Goal: Task Accomplishment & Management: Complete application form

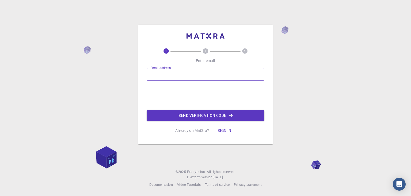
click at [175, 75] on input "Email address" at bounding box center [206, 73] width 118 height 13
type input "drtintur@gmail.com"
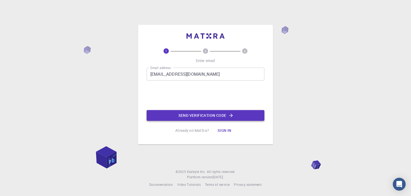
click at [191, 117] on button "Send verification code" at bounding box center [206, 115] width 118 height 11
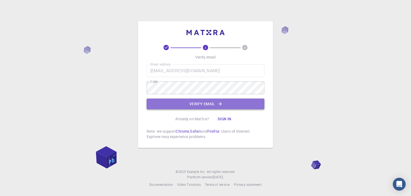
click at [196, 105] on button "Verify email" at bounding box center [206, 103] width 118 height 11
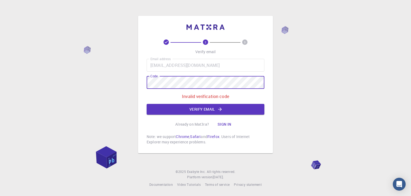
click at [137, 83] on div "2 3 Verify email Email address drtintur@gmail.com Email address Code Code Inval…" at bounding box center [205, 98] width 411 height 196
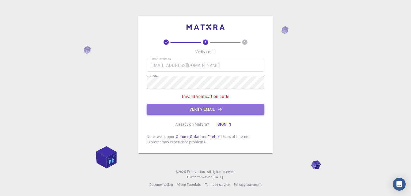
click at [219, 108] on icon "button" at bounding box center [219, 108] width 5 height 5
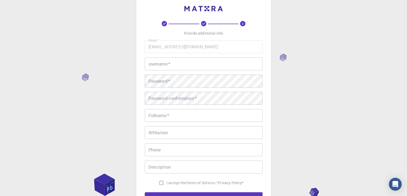
scroll to position [9, 0]
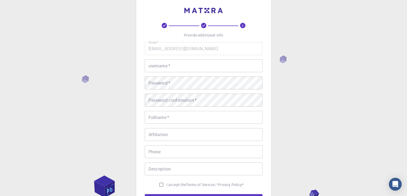
click at [163, 67] on input "username   *" at bounding box center [204, 65] width 118 height 13
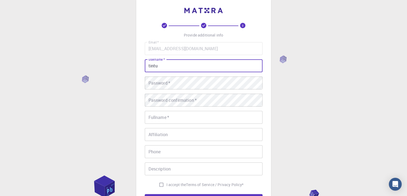
type input "tintu"
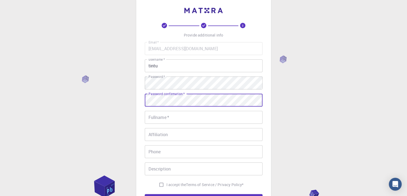
click at [167, 118] on input "Fullname   *" at bounding box center [204, 117] width 118 height 13
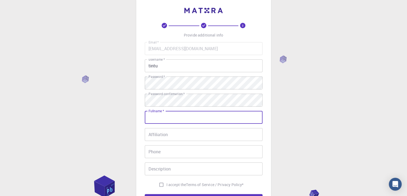
type input "Dr Tintu R"
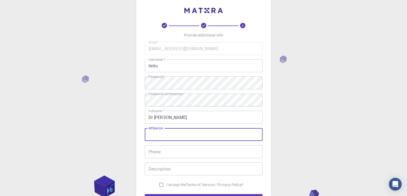
click at [178, 137] on input "Affiliation" at bounding box center [204, 134] width 118 height 13
type input "university of kerala"
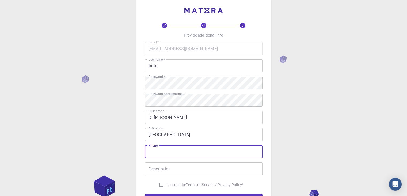
click at [197, 151] on input "Phone" at bounding box center [204, 151] width 118 height 13
type input "9847015950"
click at [182, 170] on input "Description" at bounding box center [204, 168] width 118 height 13
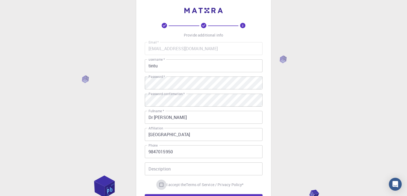
click at [160, 185] on input "I accept the Terms of Service / Privacy Policy *" at bounding box center [161, 184] width 10 height 10
checkbox input "true"
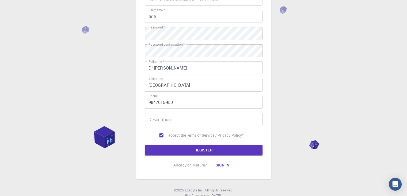
scroll to position [59, 0]
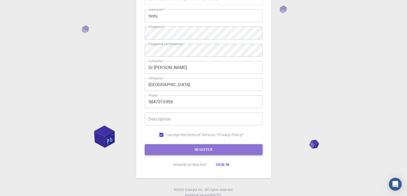
click at [208, 153] on button "REGISTER" at bounding box center [204, 149] width 118 height 11
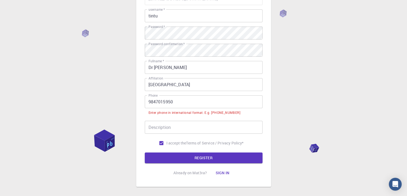
click at [149, 101] on input "9847015950" at bounding box center [204, 101] width 118 height 13
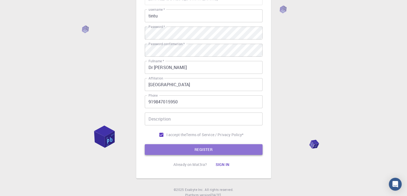
click at [173, 147] on button "REGISTER" at bounding box center [204, 149] width 118 height 11
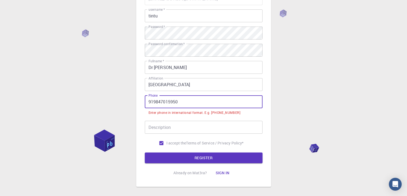
drag, startPoint x: 153, startPoint y: 102, endPoint x: 142, endPoint y: 105, distance: 11.9
click at [142, 105] on div "3 Provide additional info Email   * drtintur@gmail.com Email   * username   * t…" at bounding box center [203, 67] width 135 height 237
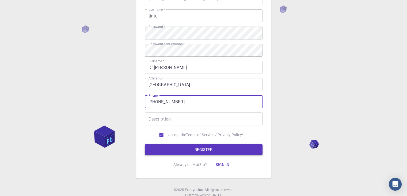
type input "+9847015950"
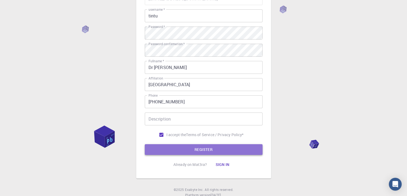
click at [231, 148] on button "REGISTER" at bounding box center [204, 149] width 118 height 11
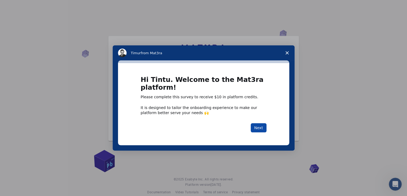
click at [262, 127] on button "Next" at bounding box center [259, 127] width 16 height 9
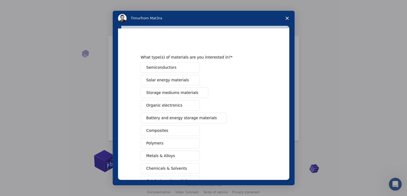
click at [159, 69] on span "Semiconductors" at bounding box center [161, 68] width 30 height 6
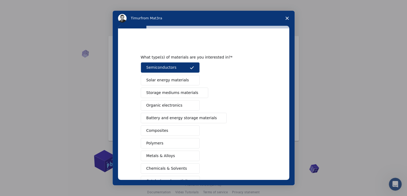
click at [161, 78] on span "Solar energy materials" at bounding box center [167, 80] width 43 height 6
click at [163, 104] on span "Organic electronics" at bounding box center [164, 105] width 36 height 6
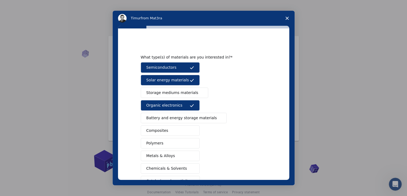
click at [190, 116] on span "Battery and energy storage materials" at bounding box center [181, 118] width 71 height 6
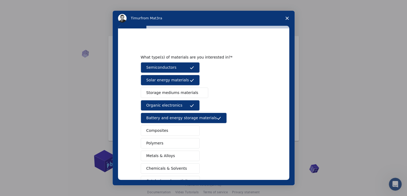
click at [171, 132] on button "Composites" at bounding box center [170, 130] width 59 height 10
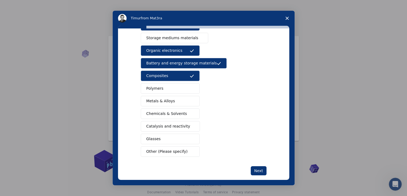
scroll to position [56, 0]
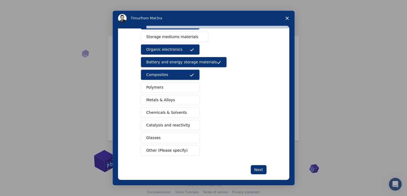
click at [164, 150] on span "Other (Please specify)" at bounding box center [166, 150] width 41 height 6
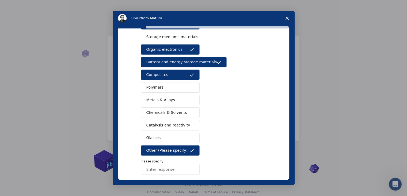
click at [157, 171] on input "Enter response" at bounding box center [170, 168] width 59 height 11
type input "l"
type input "nanophotonics"
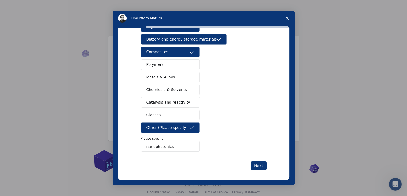
scroll to position [80, 0]
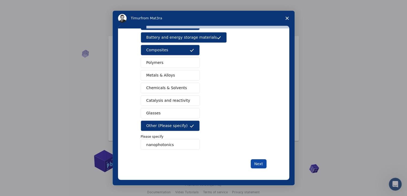
click at [256, 162] on button "Next" at bounding box center [259, 163] width 16 height 9
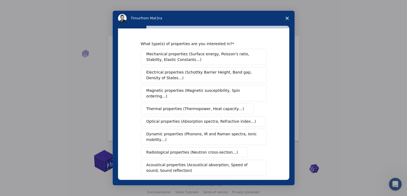
click at [177, 73] on span "Electrical properties (Schottky Barrier Height, Band gap, Density of States…)" at bounding box center [201, 74] width 111 height 11
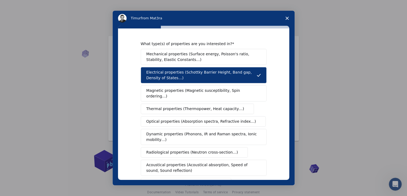
click at [193, 118] on span "Optical properties (Absorption spectra, Refractive index…)" at bounding box center [201, 121] width 110 height 6
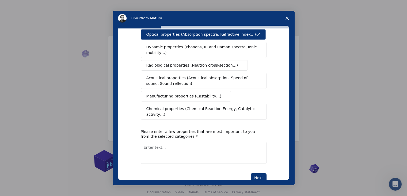
scroll to position [89, 0]
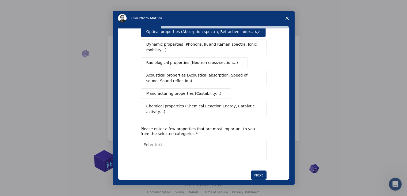
click at [237, 103] on span "Chemical properties (Chemical Reaction Energy, Catalytic activity…)" at bounding box center [201, 108] width 111 height 11
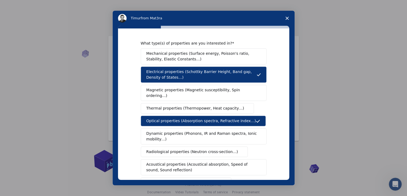
scroll to position [0, 0]
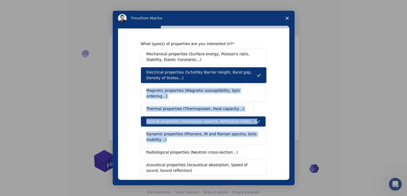
drag, startPoint x: 289, startPoint y: 100, endPoint x: 287, endPoint y: 114, distance: 14.1
click at [287, 114] on div "What type(s) of properties are you interested in? Mechanical properties (Surfac…" at bounding box center [203, 103] width 171 height 151
click at [282, 103] on div "What type(s) of properties are you interested in? Mechanical properties (Surfac…" at bounding box center [203, 103] width 171 height 151
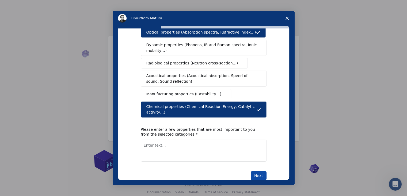
scroll to position [89, 0]
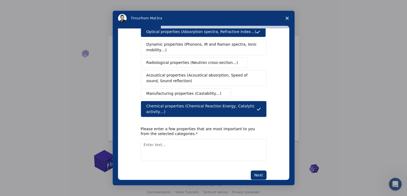
click at [179, 139] on textarea "Enter text..." at bounding box center [204, 150] width 126 height 22
type textarea "Emission properties"
click at [258, 170] on button "Next" at bounding box center [259, 174] width 16 height 9
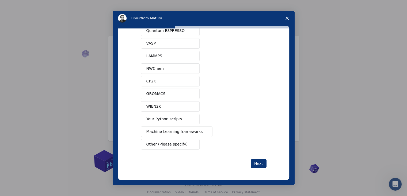
scroll to position [13, 0]
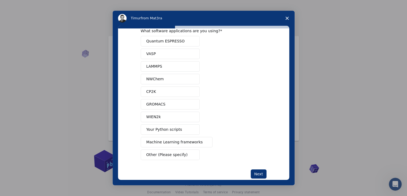
click at [172, 42] on span "Quantum ESPRESSO" at bounding box center [165, 41] width 38 height 6
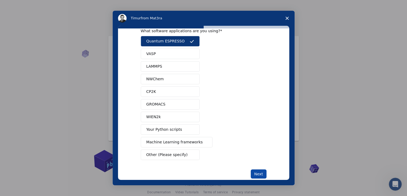
click at [258, 174] on button "Next" at bounding box center [259, 173] width 16 height 9
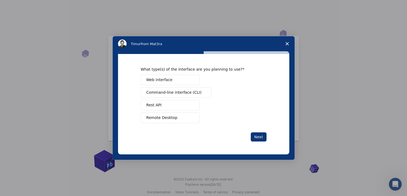
click at [161, 82] on span "Web interface" at bounding box center [159, 80] width 26 height 6
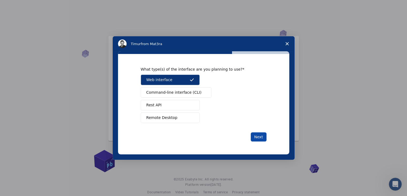
click at [256, 137] on button "Next" at bounding box center [259, 136] width 16 height 9
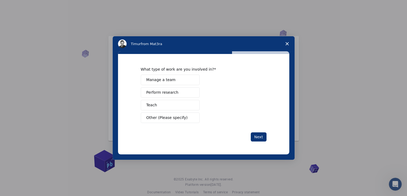
click at [168, 93] on span "Perform research" at bounding box center [162, 92] width 32 height 6
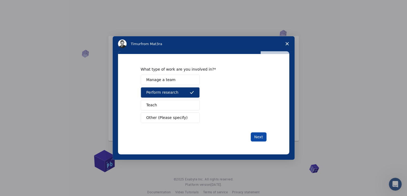
click at [254, 134] on button "Next" at bounding box center [259, 136] width 16 height 9
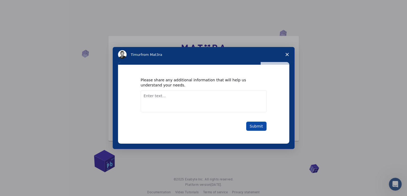
click at [257, 125] on button "Submit" at bounding box center [256, 125] width 20 height 9
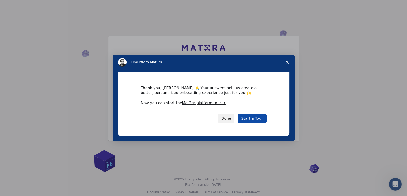
click at [252, 121] on link "Start a Tour" at bounding box center [252, 118] width 29 height 9
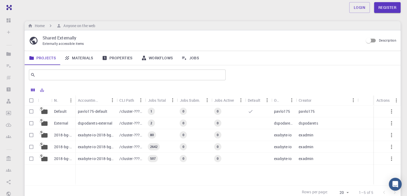
click at [82, 59] on link "Materials" at bounding box center [78, 58] width 37 height 14
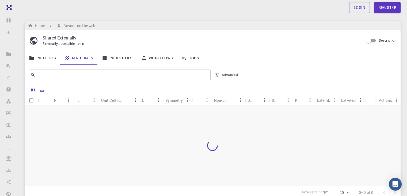
click at [120, 59] on link "Properties" at bounding box center [117, 58] width 39 height 14
